Goal: Information Seeking & Learning: Learn about a topic

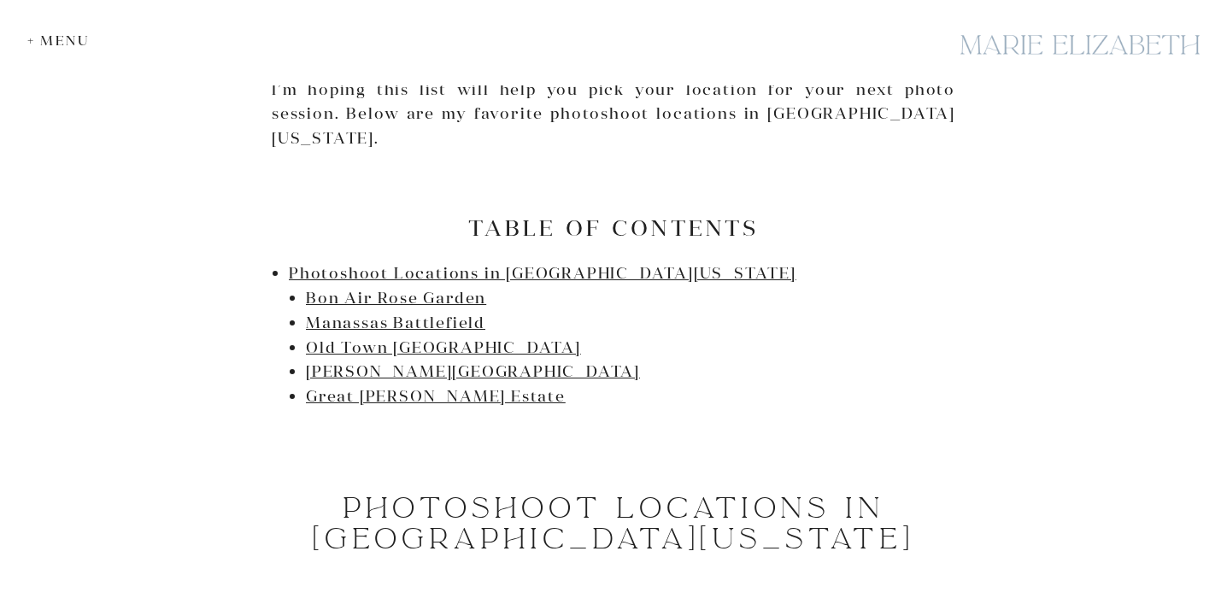
scroll to position [879, 0]
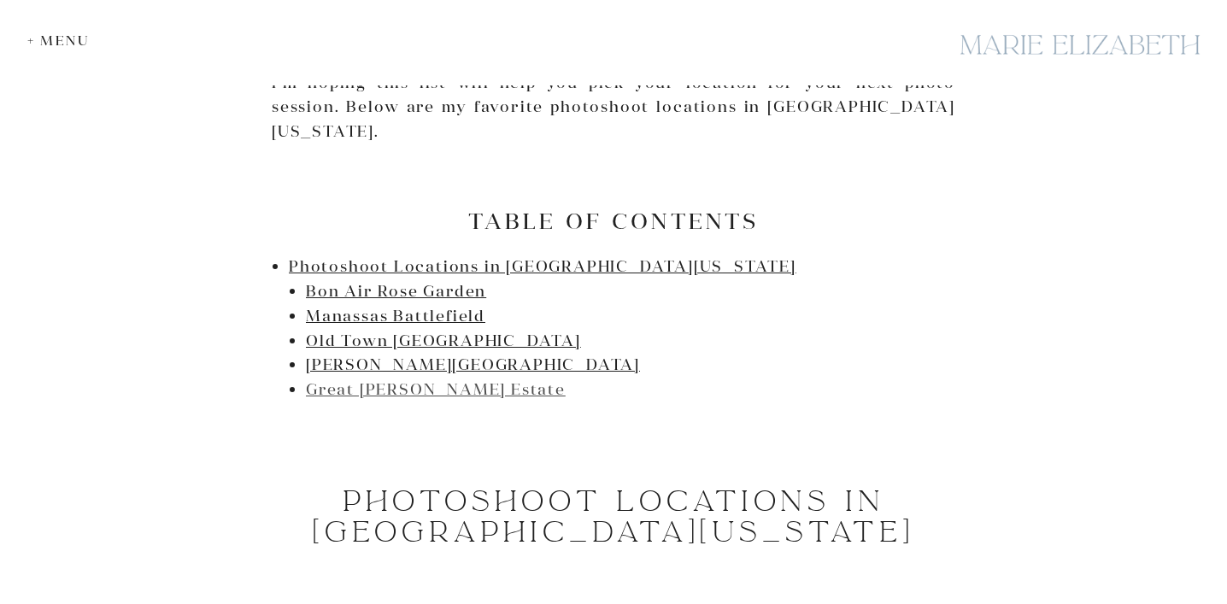
click at [434, 379] on link "Great [PERSON_NAME] Estate" at bounding box center [436, 389] width 260 height 20
click at [416, 354] on link "[PERSON_NAME][GEOGRAPHIC_DATA]" at bounding box center [473, 364] width 334 height 20
click at [416, 331] on link "Old Town [GEOGRAPHIC_DATA]" at bounding box center [443, 341] width 275 height 20
click at [416, 306] on link "Manassas Battlefield" at bounding box center [395, 316] width 179 height 20
click at [416, 281] on link "Bon Air Rose Garden" at bounding box center [396, 291] width 180 height 20
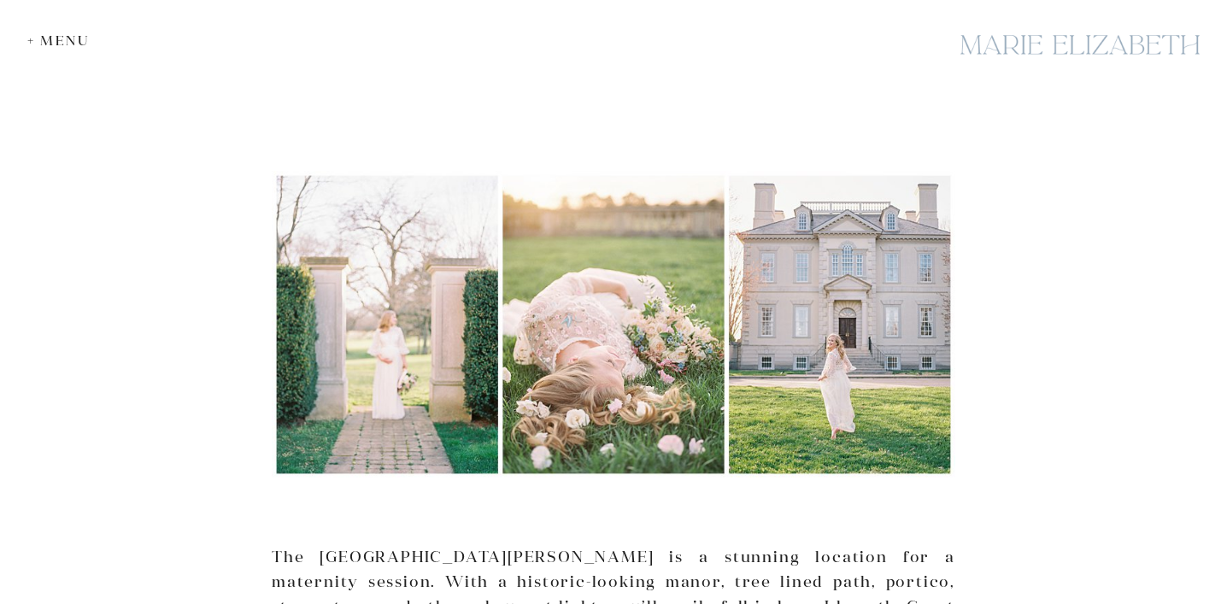
scroll to position [5262, 0]
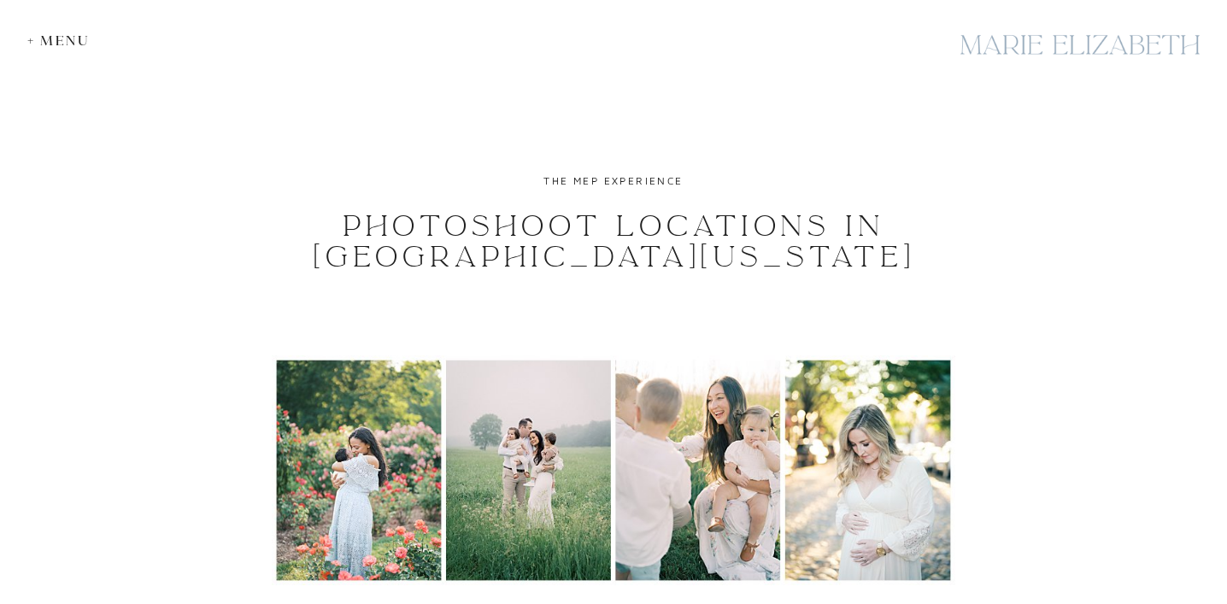
scroll to position [4505, 0]
